Goal: Transaction & Acquisition: Purchase product/service

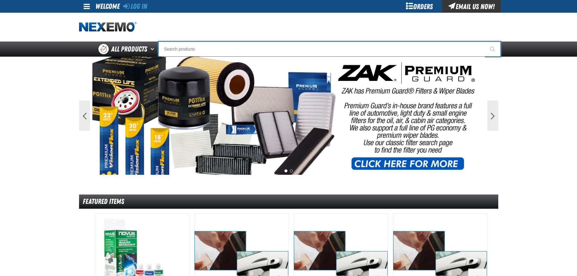
click at [241, 45] on input "Search" at bounding box center [329, 48] width 342 height 15
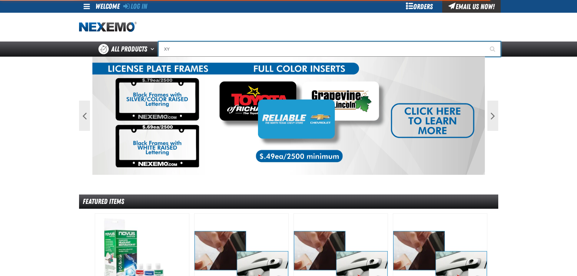
type input "X"
type input "75W85"
click at [486, 41] on button "Start Searching" at bounding box center [493, 48] width 15 height 15
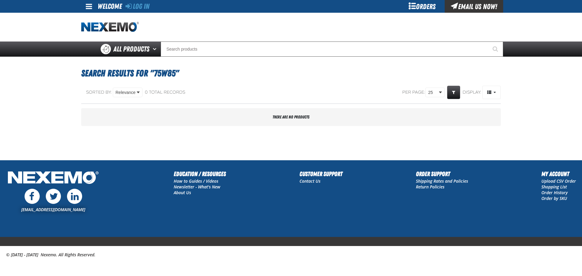
click at [423, 7] on div "Orders" at bounding box center [421, 6] width 45 height 13
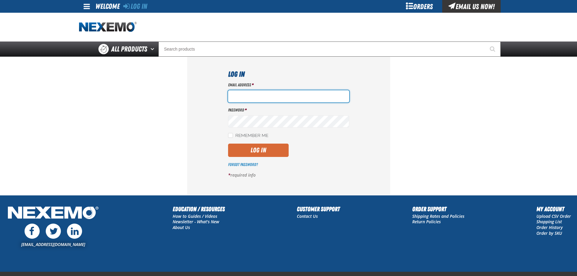
type input "[EMAIL_ADDRESS][DOMAIN_NAME]"
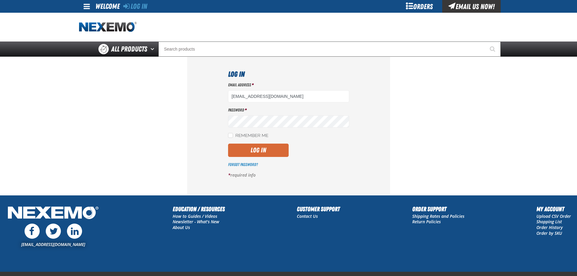
click at [254, 145] on button "Log In" at bounding box center [258, 150] width 61 height 13
